Goal: Information Seeking & Learning: Learn about a topic

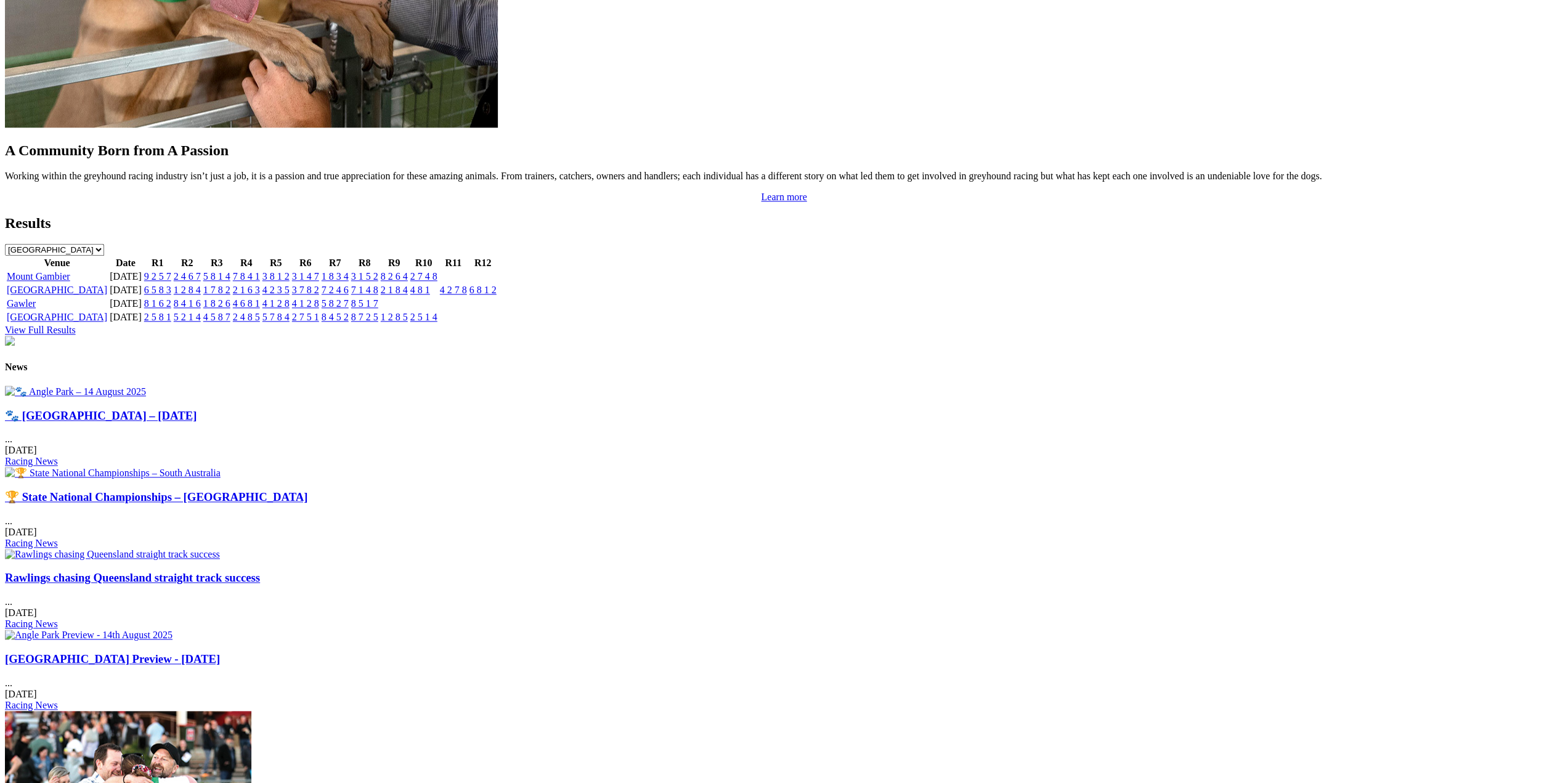
scroll to position [1294, 0]
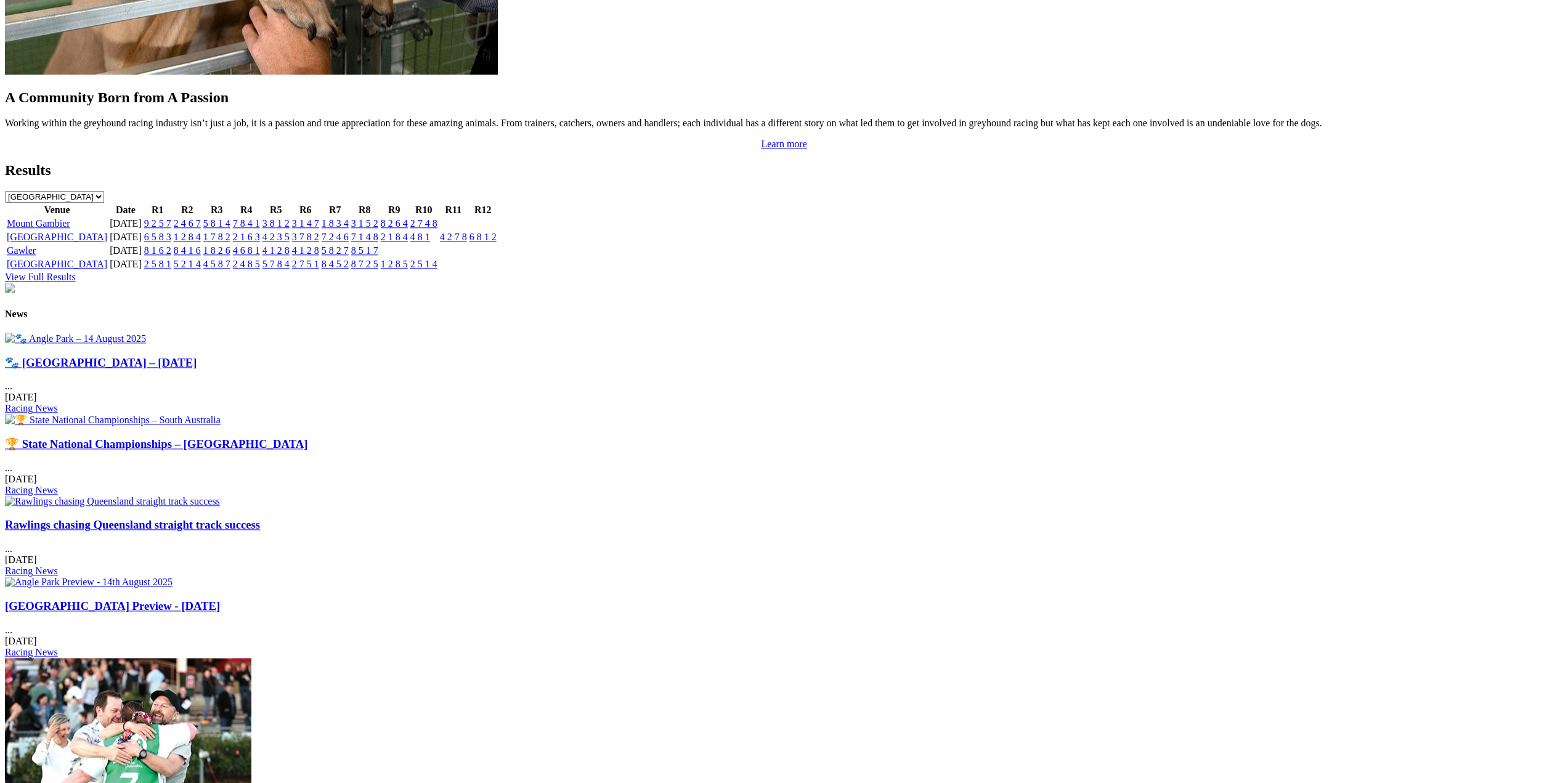
click at [220, 496] on img at bounding box center [112, 501] width 215 height 11
